Goal: Information Seeking & Learning: Check status

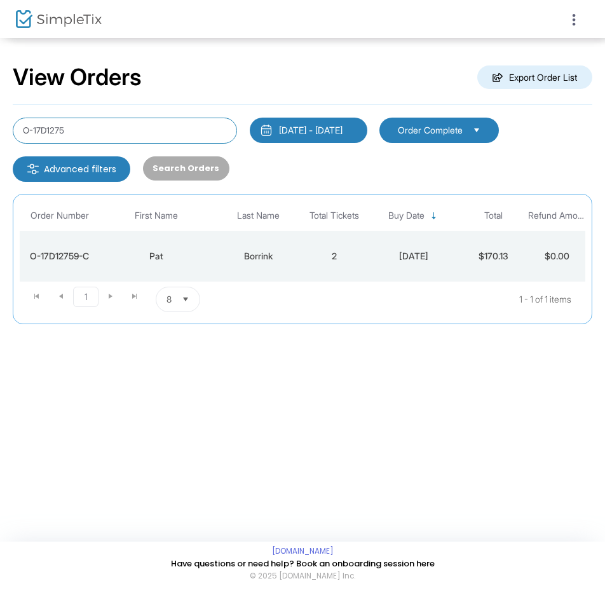
click at [140, 127] on input "O-17D1275" at bounding box center [125, 131] width 224 height 26
type input "O-D5E80"
click at [437, 265] on td "[DATE]" at bounding box center [413, 256] width 95 height 51
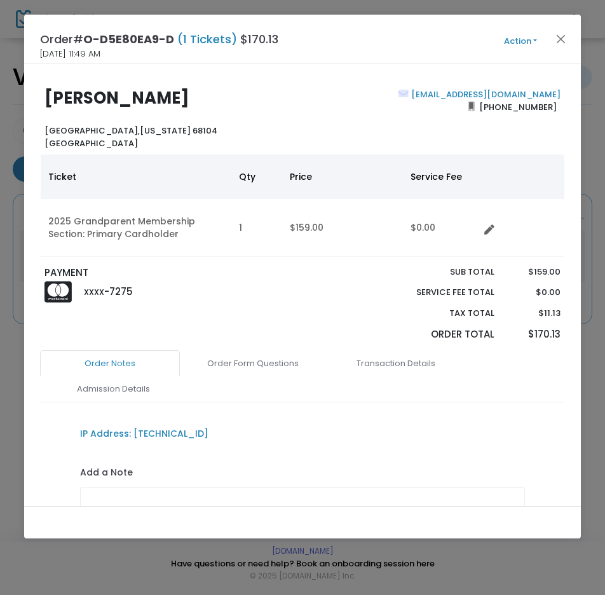
click at [514, 42] on button "Action" at bounding box center [521, 41] width 76 height 14
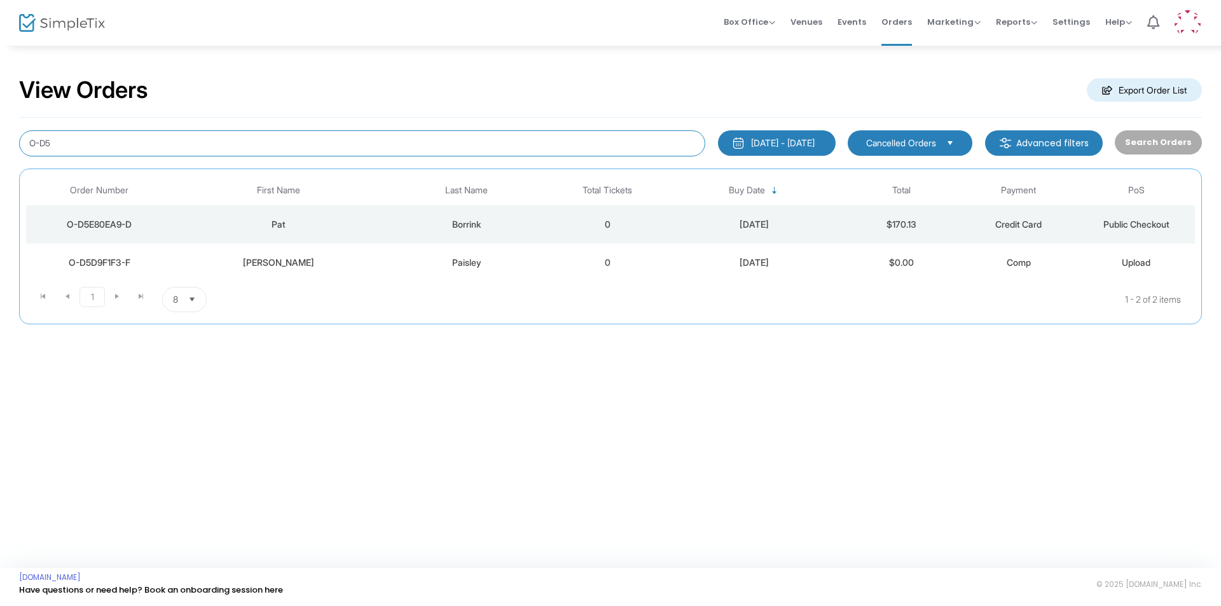
click at [462, 133] on input "O-D5" at bounding box center [362, 143] width 686 height 26
type input "O"
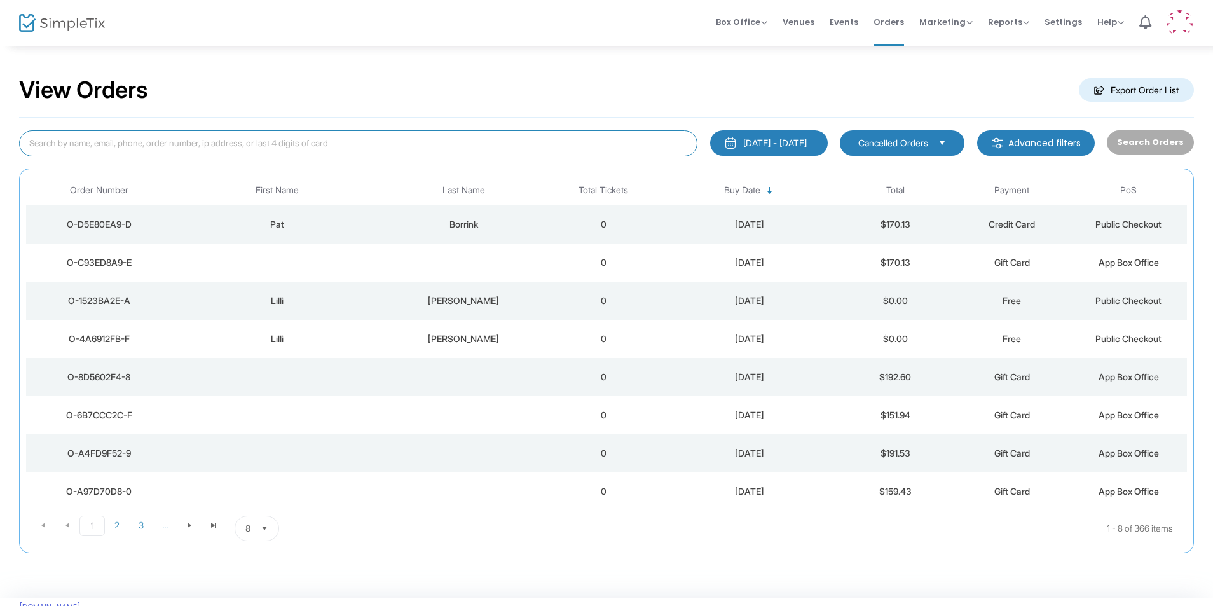
click at [461, 142] on input at bounding box center [358, 143] width 678 height 26
click at [891, 146] on span "Cancelled Orders" at bounding box center [893, 143] width 70 height 13
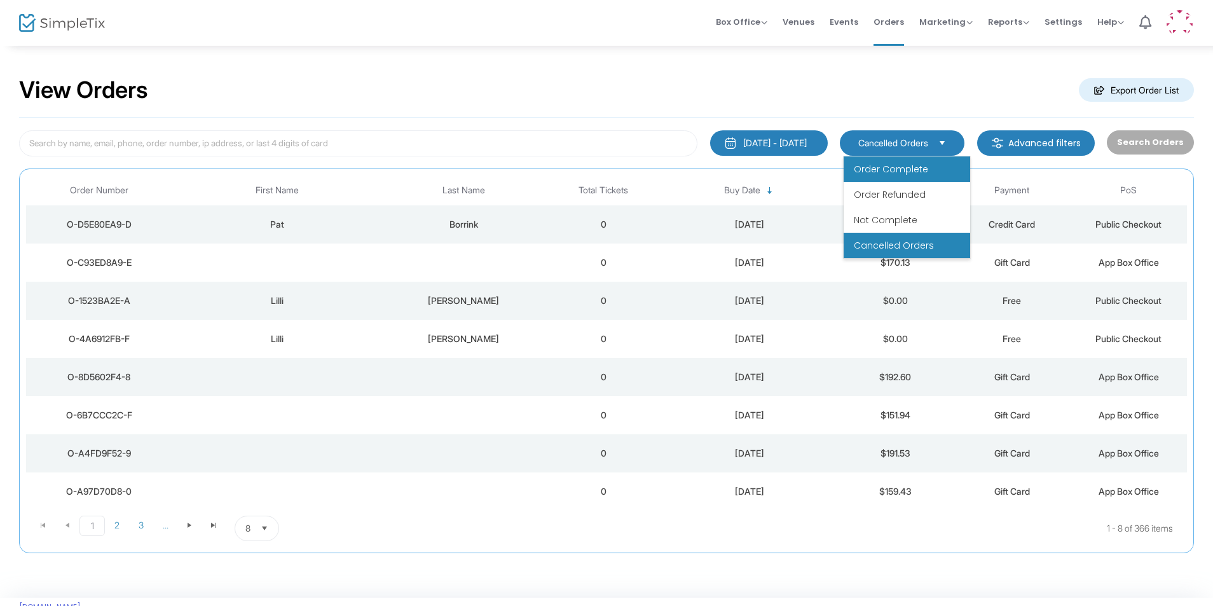
click at [908, 176] on li "Order Complete" at bounding box center [907, 168] width 127 height 25
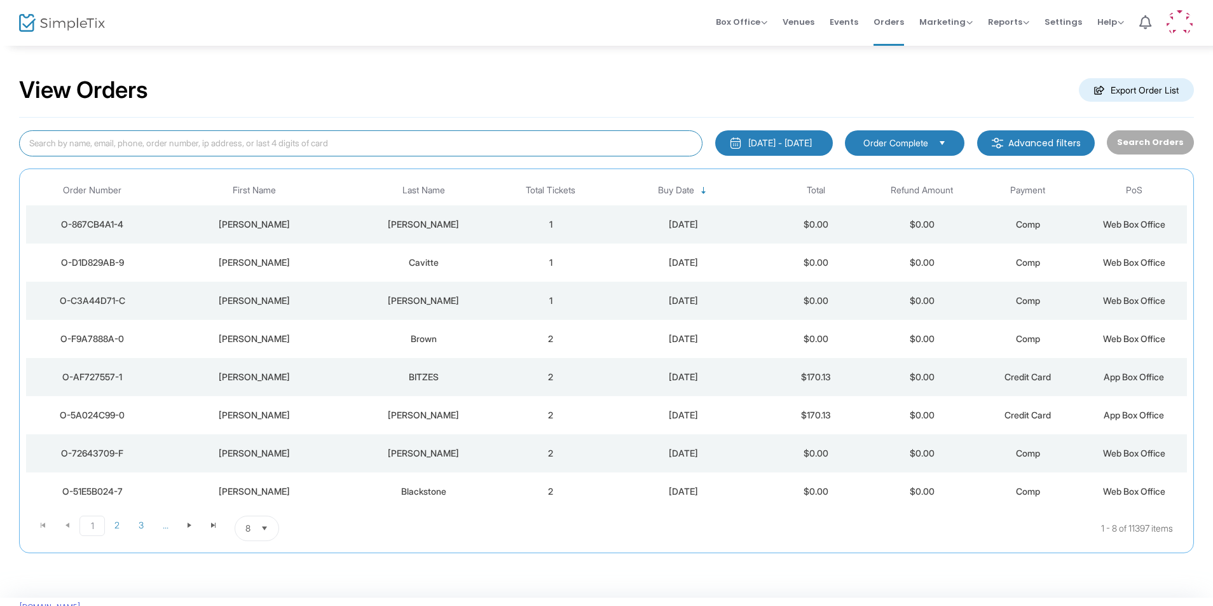
click at [394, 144] on input at bounding box center [361, 143] width 684 height 26
type input "B"
click at [419, 141] on input "Pat" at bounding box center [361, 143] width 684 height 26
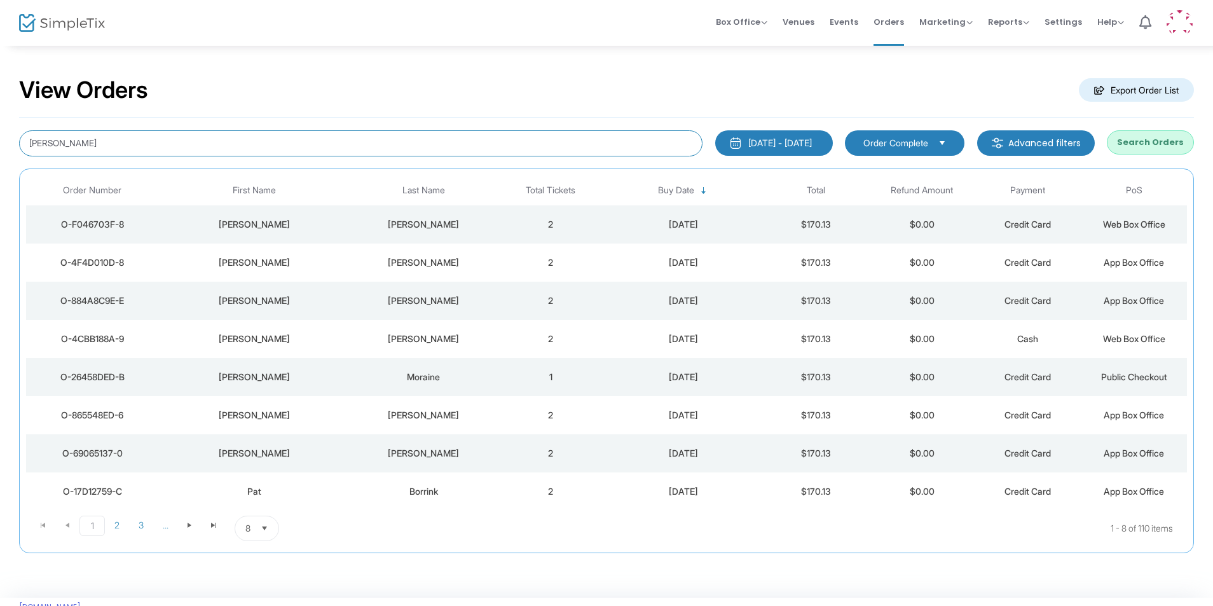
type input "[PERSON_NAME]"
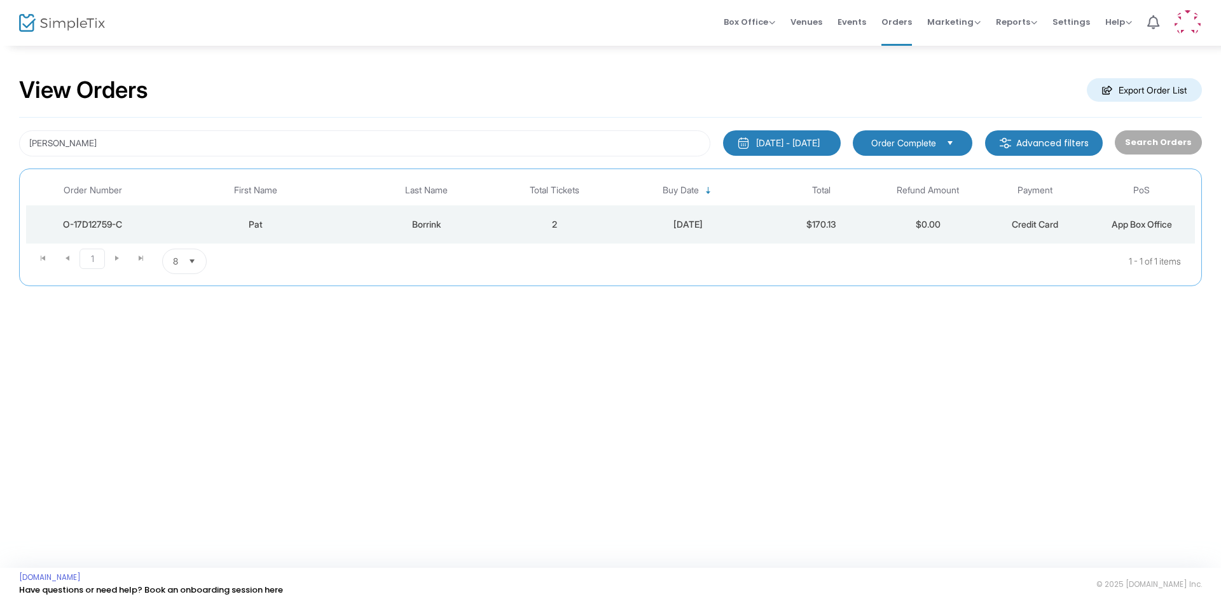
click at [549, 233] on td "2" at bounding box center [554, 224] width 107 height 38
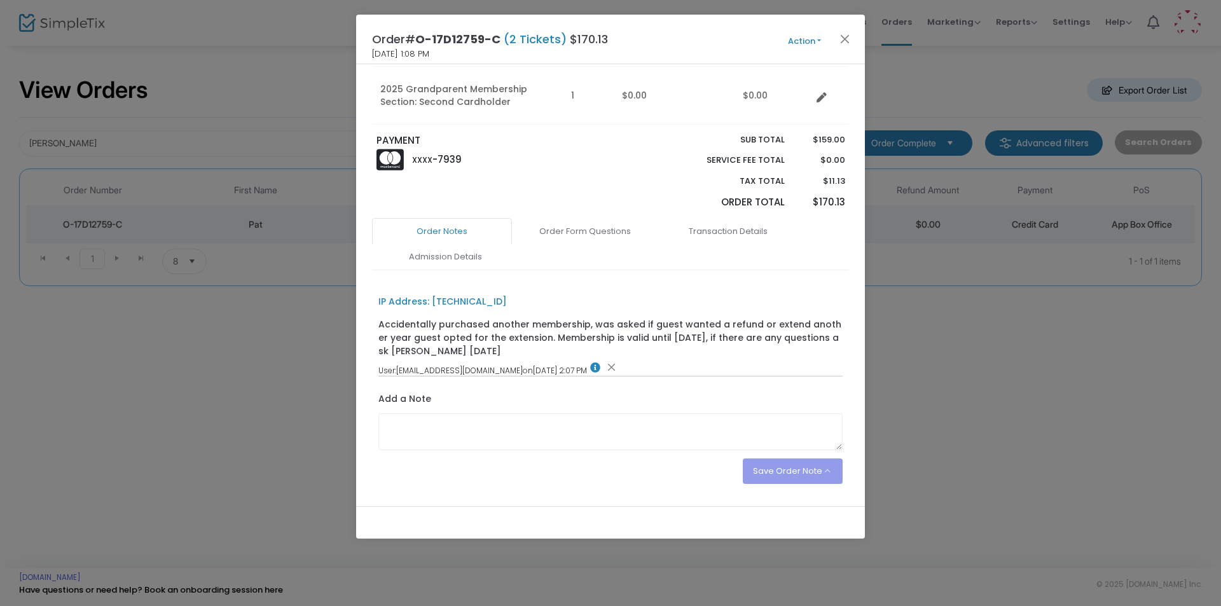
scroll to position [191, 0]
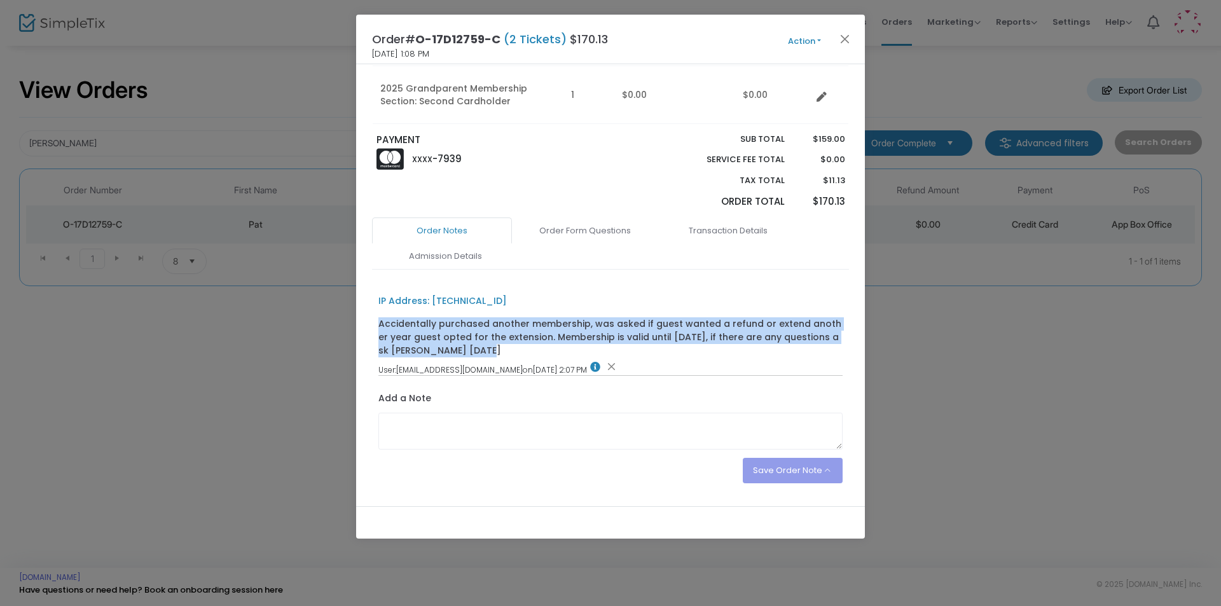
drag, startPoint x: 436, startPoint y: 353, endPoint x: 380, endPoint y: 326, distance: 62.8
click at [380, 326] on div "Accidentally purchased another membership, was asked if guest wanted a refund o…" at bounding box center [610, 337] width 465 height 40
copy div "Accidentally purchased another membership, was asked if guest wanted a refund o…"
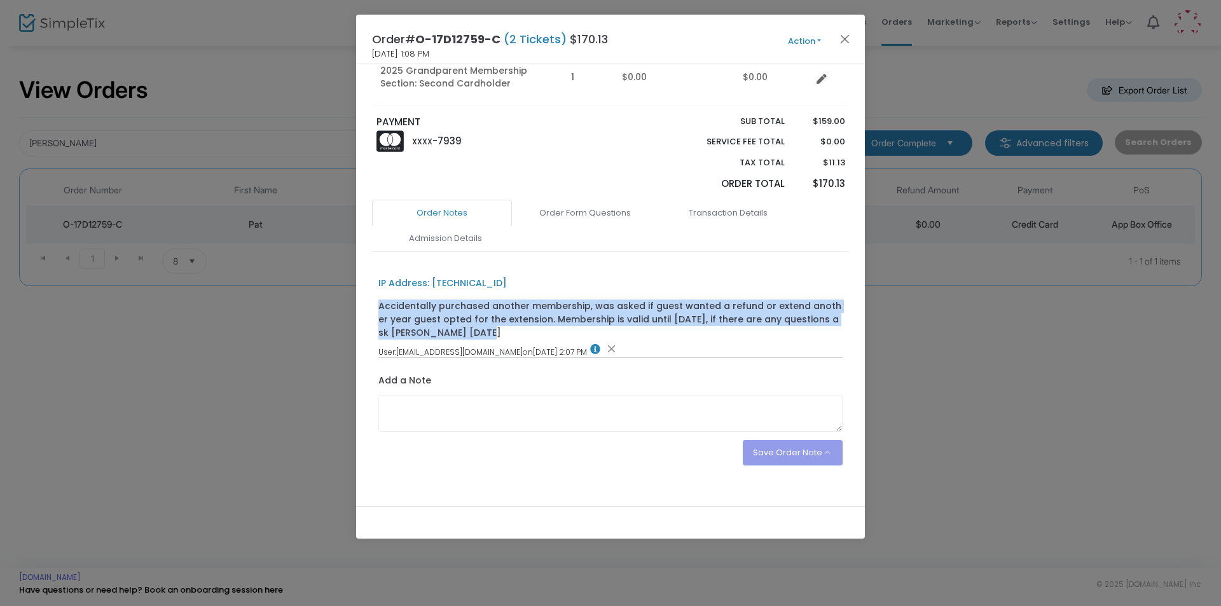
scroll to position [224, 0]
